Goal: Find specific page/section: Find specific page/section

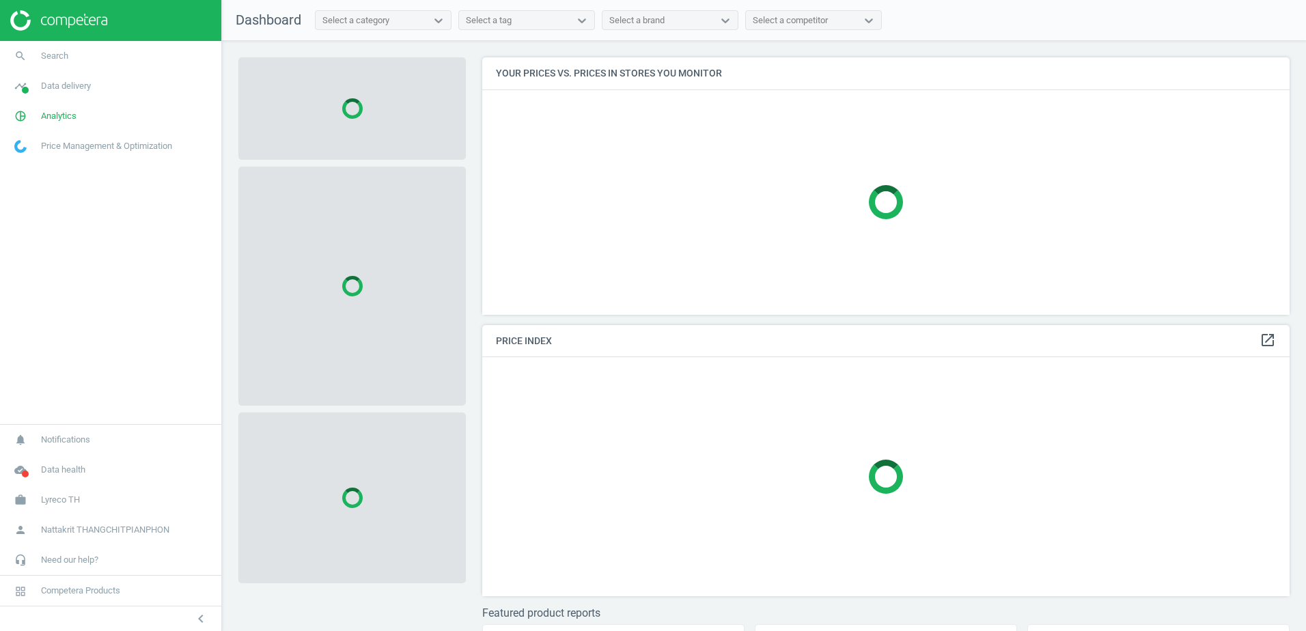
scroll to position [278, 818]
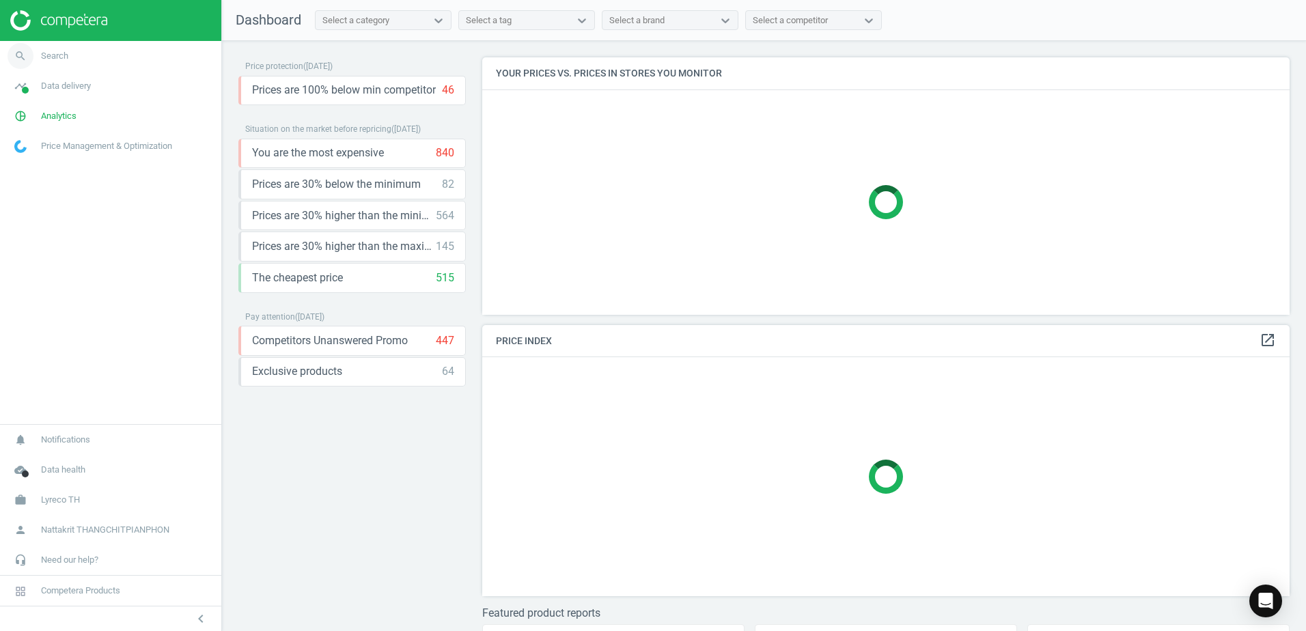
click at [131, 58] on link "search Search" at bounding box center [110, 56] width 221 height 30
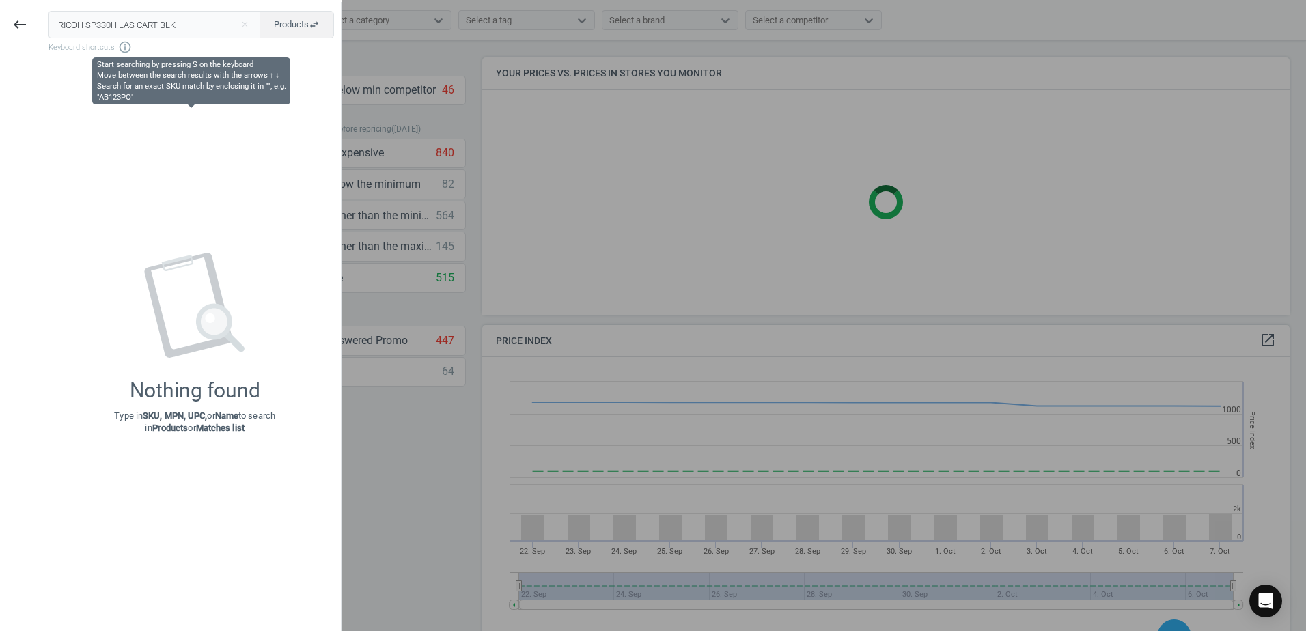
scroll to position [292, 818]
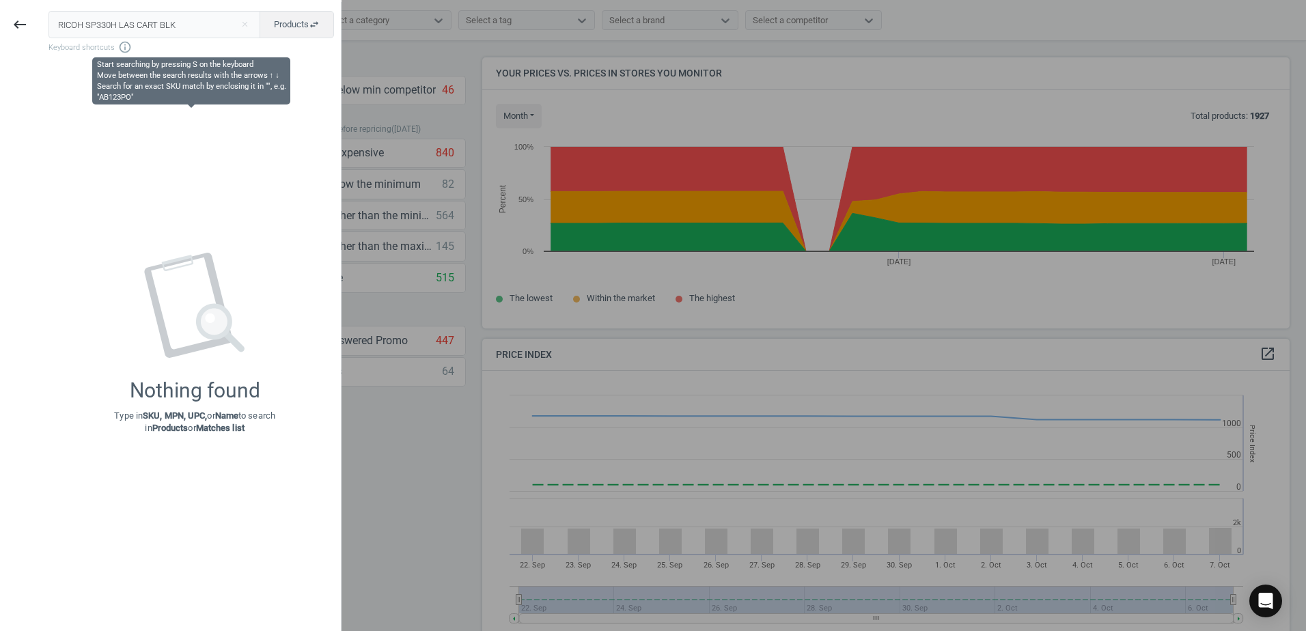
type input "RICOH SP330H LAS CART BLK"
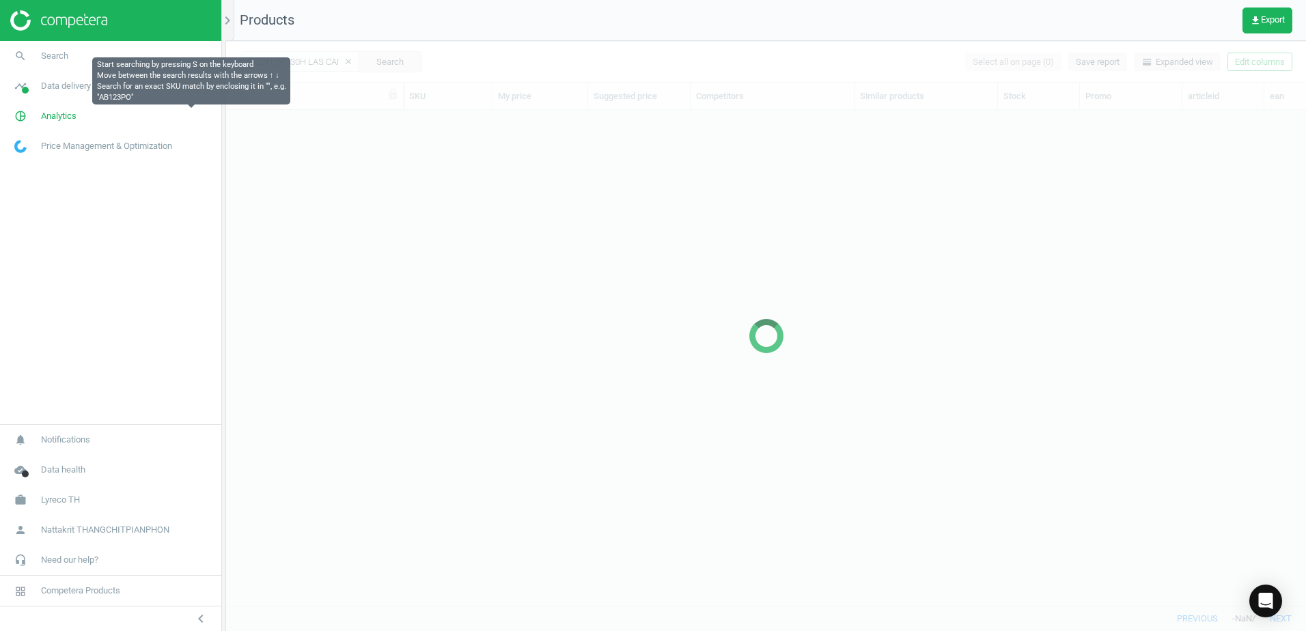
scroll to position [475, 1069]
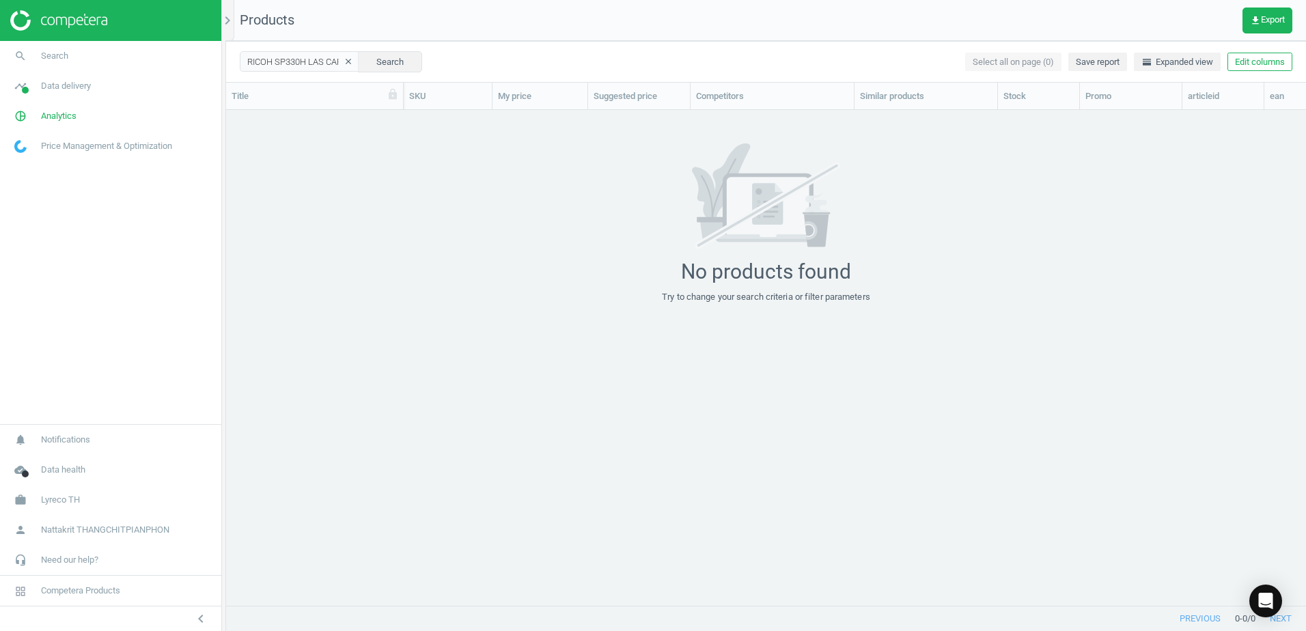
click at [338, 68] on button "clear" at bounding box center [348, 62] width 20 height 19
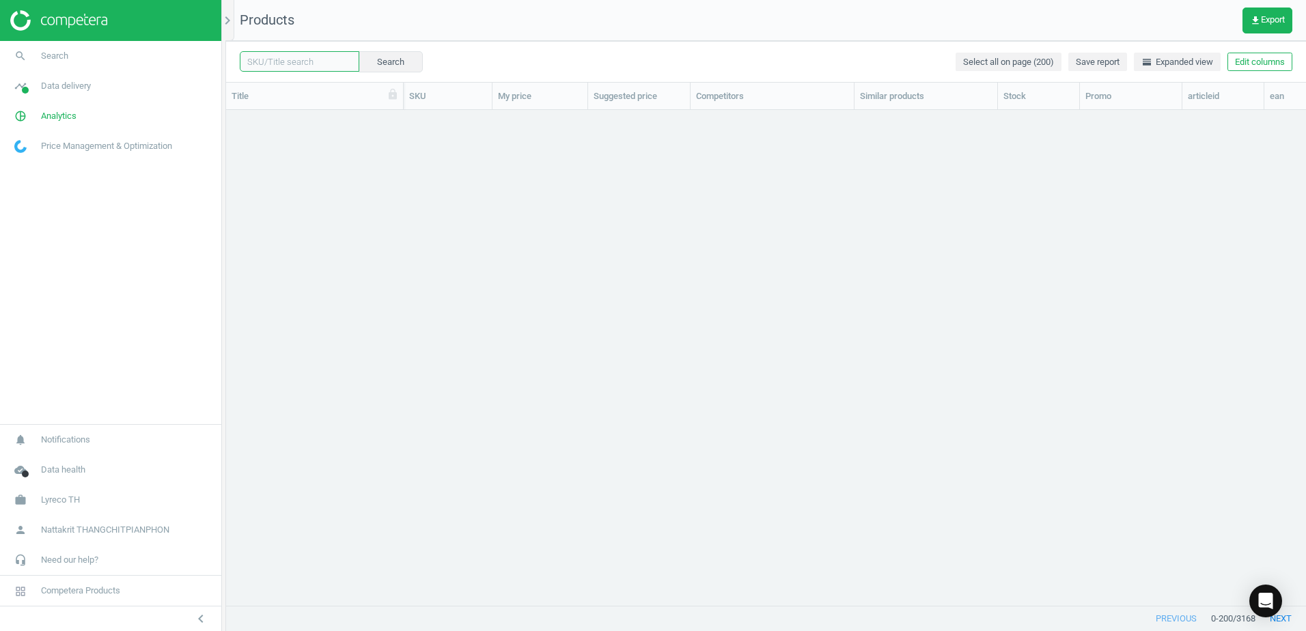
click at [302, 62] on input "text" at bounding box center [299, 61] width 119 height 20
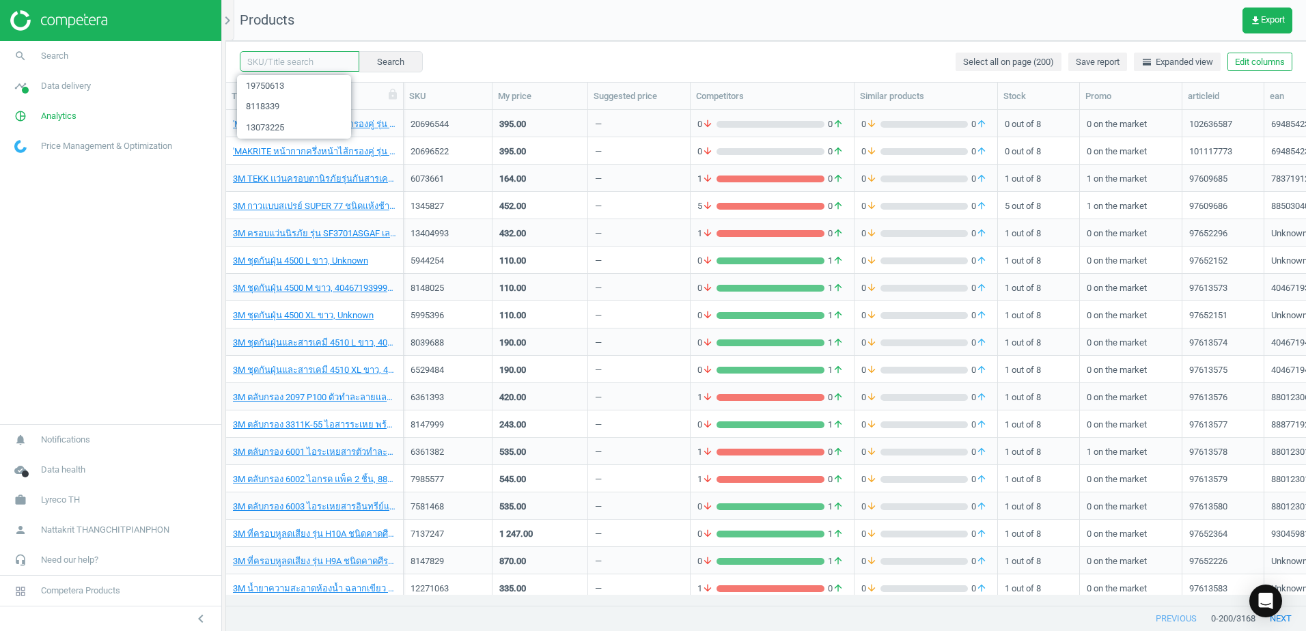
paste input "19677665"
type input "19677665"
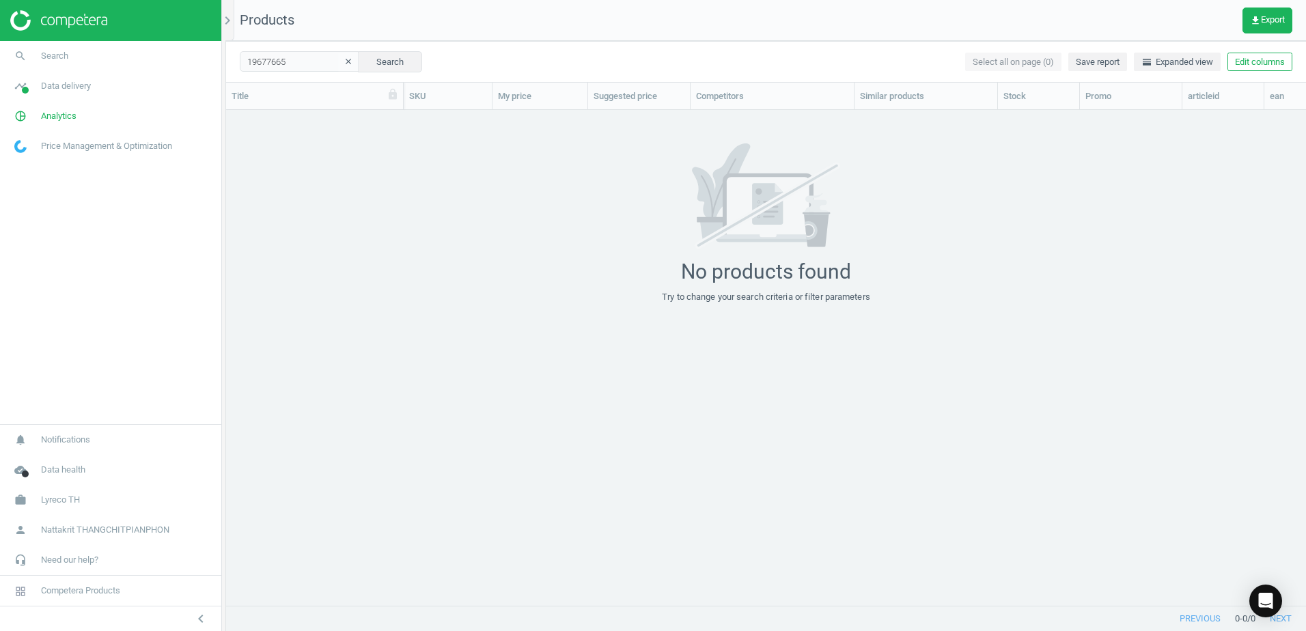
click at [338, 59] on button "clear" at bounding box center [348, 62] width 20 height 19
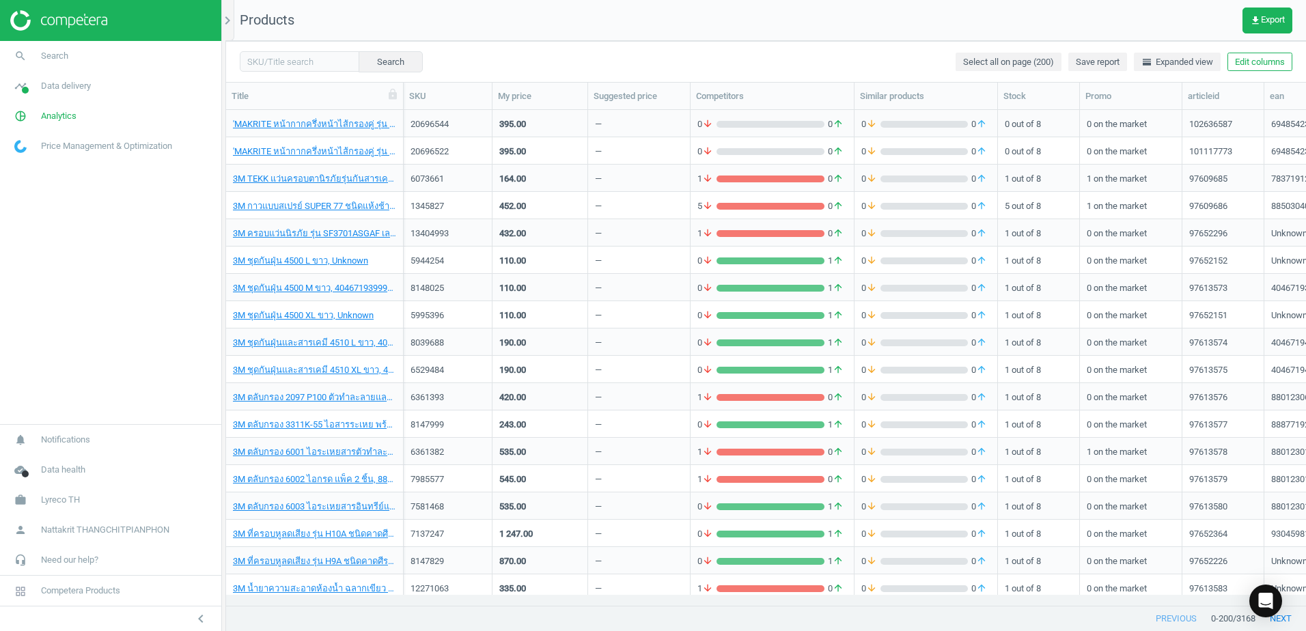
click at [722, 58] on div "Search Select all on page (200) Save report horizontal_split Expanded view Edit…" at bounding box center [766, 61] width 1080 height 41
